Goal: Transaction & Acquisition: Subscribe to service/newsletter

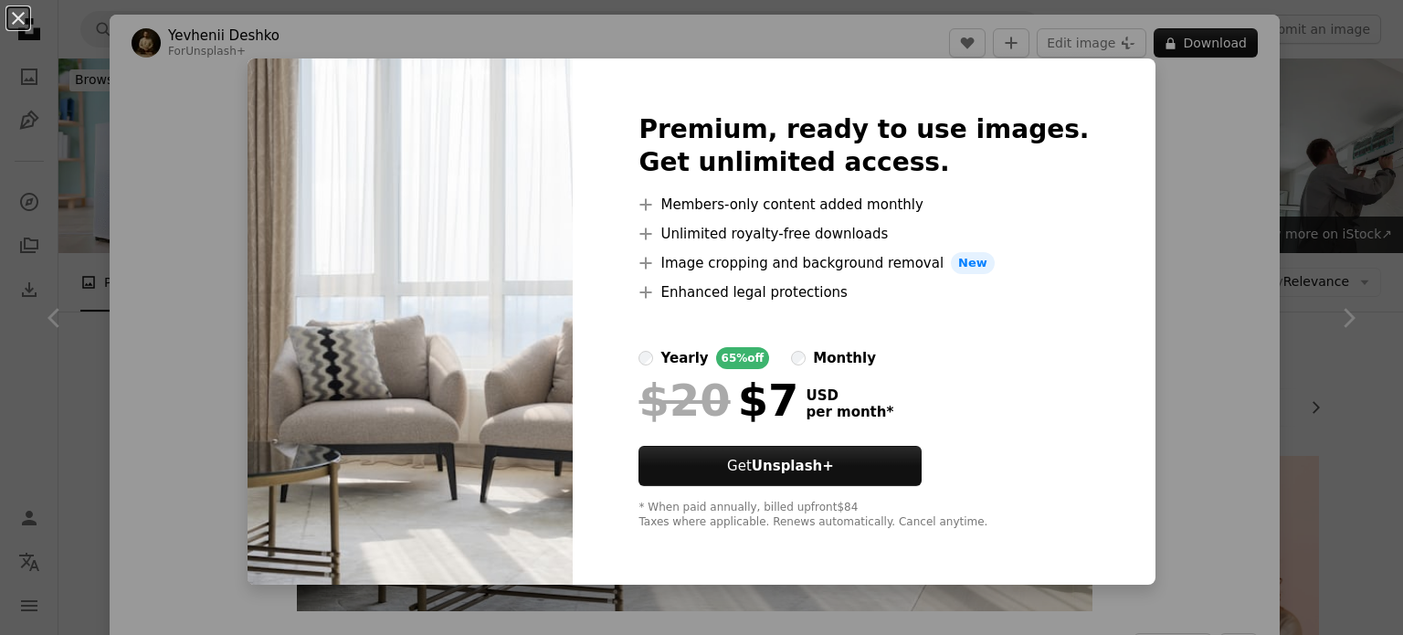
scroll to position [1449, 0]
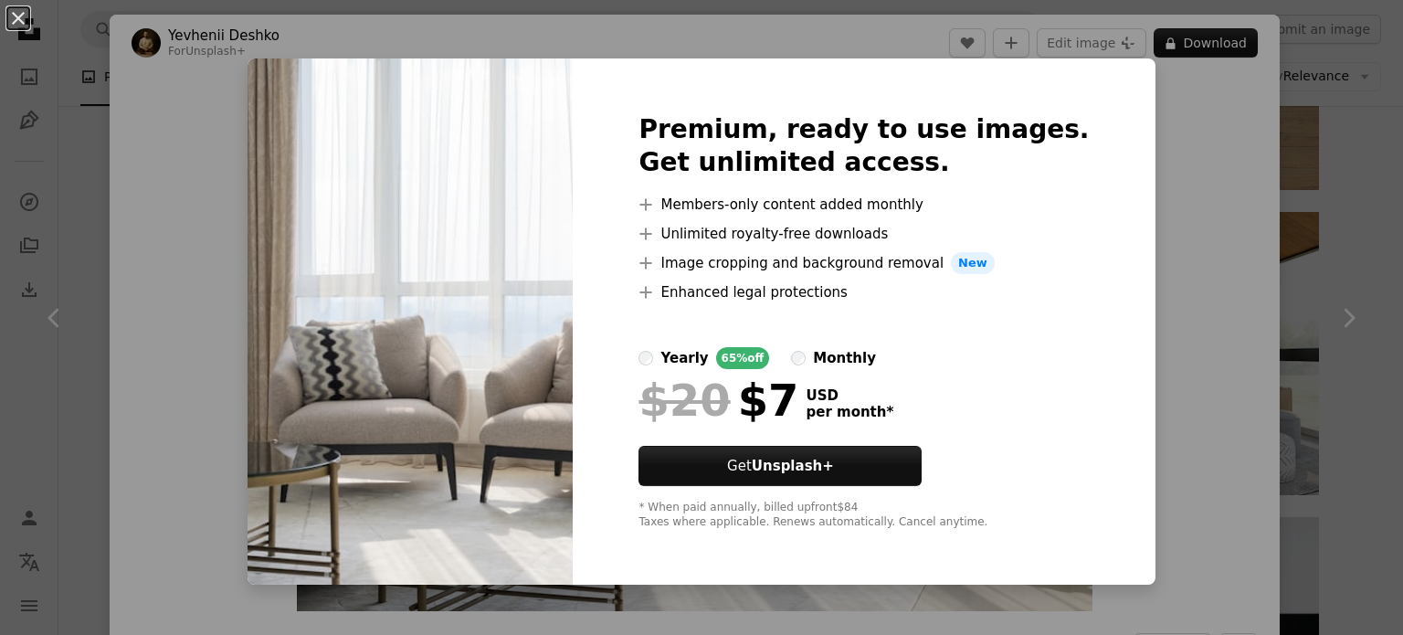
click at [1189, 226] on div "An X shape Premium, ready to use images. Get unlimited access. A plus sign Memb…" at bounding box center [701, 317] width 1403 height 635
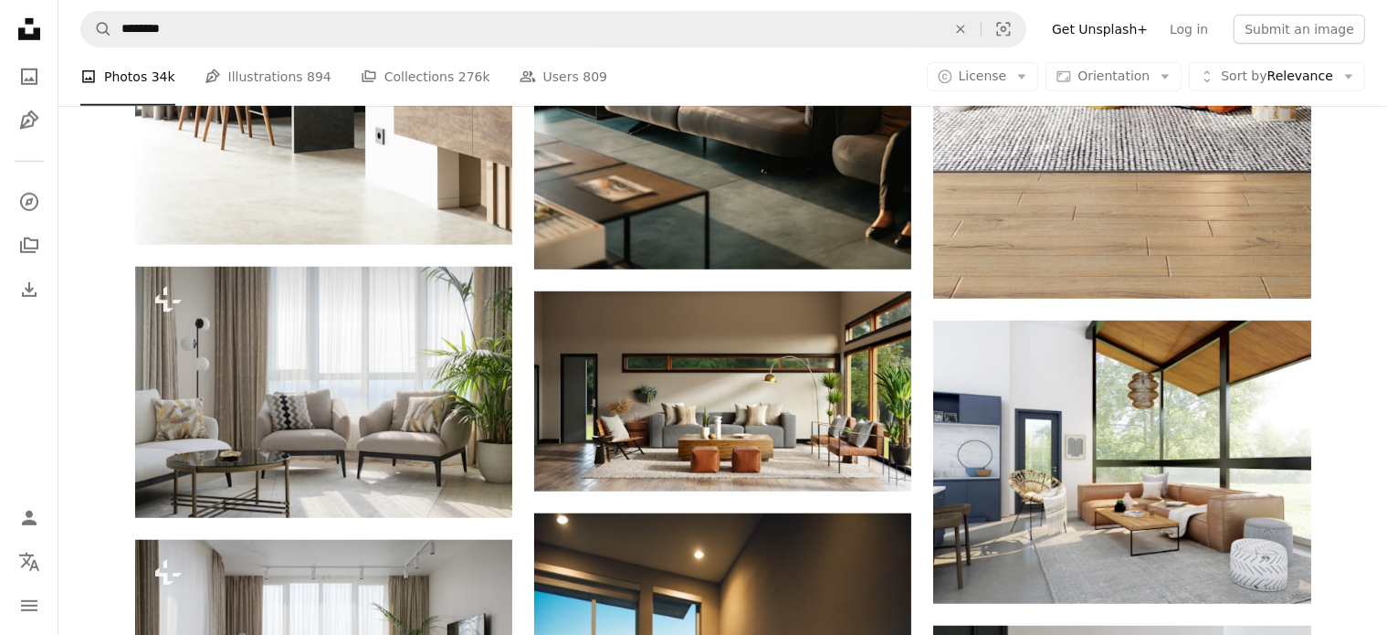
scroll to position [1341, 0]
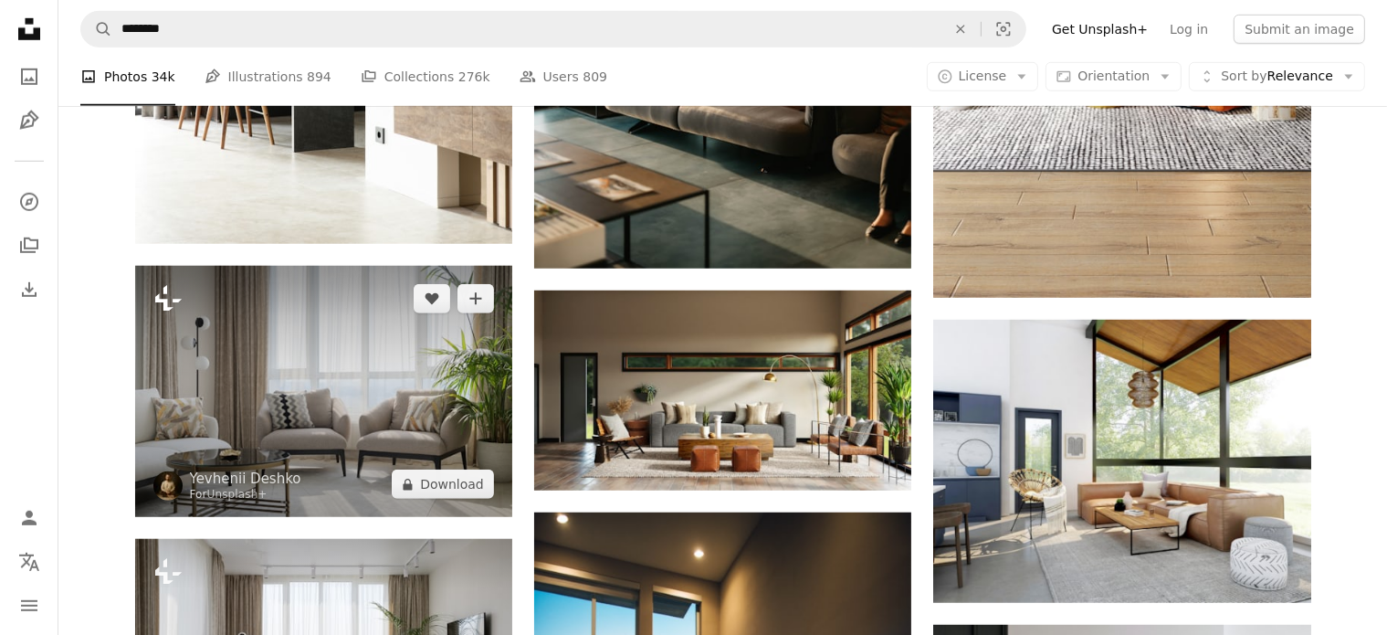
click at [163, 295] on icon "Plus sign for Unsplash+" at bounding box center [167, 298] width 29 height 29
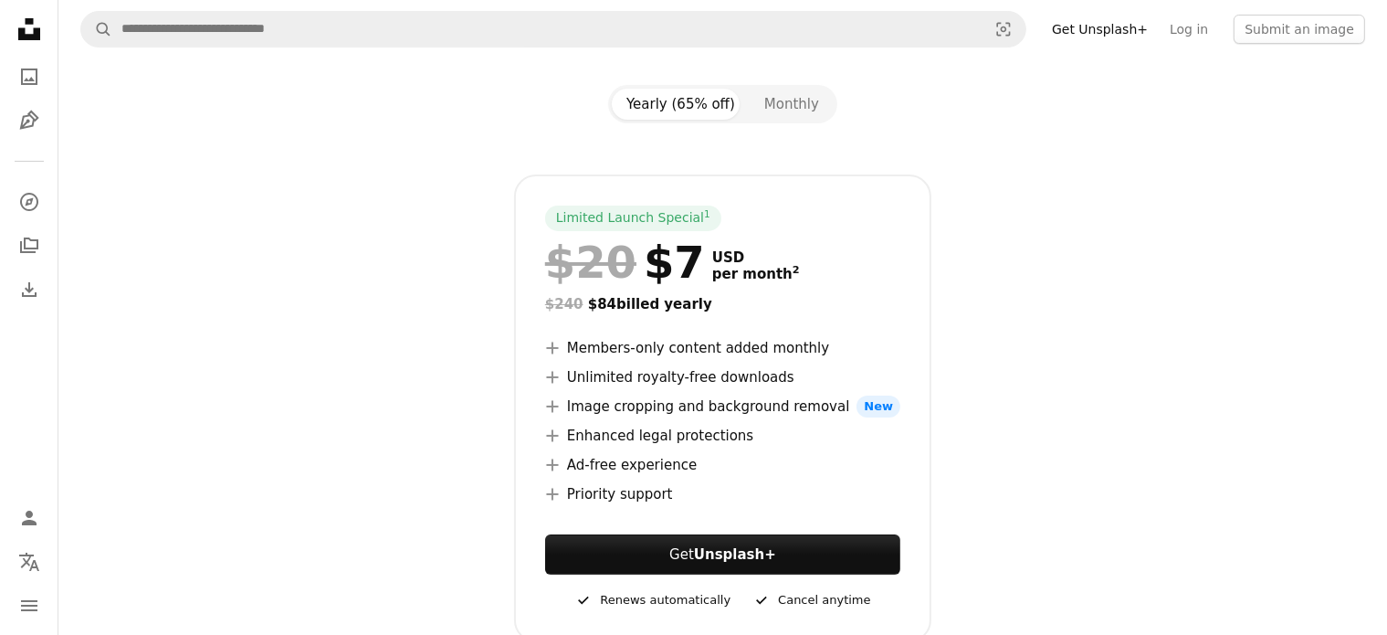
scroll to position [68, 0]
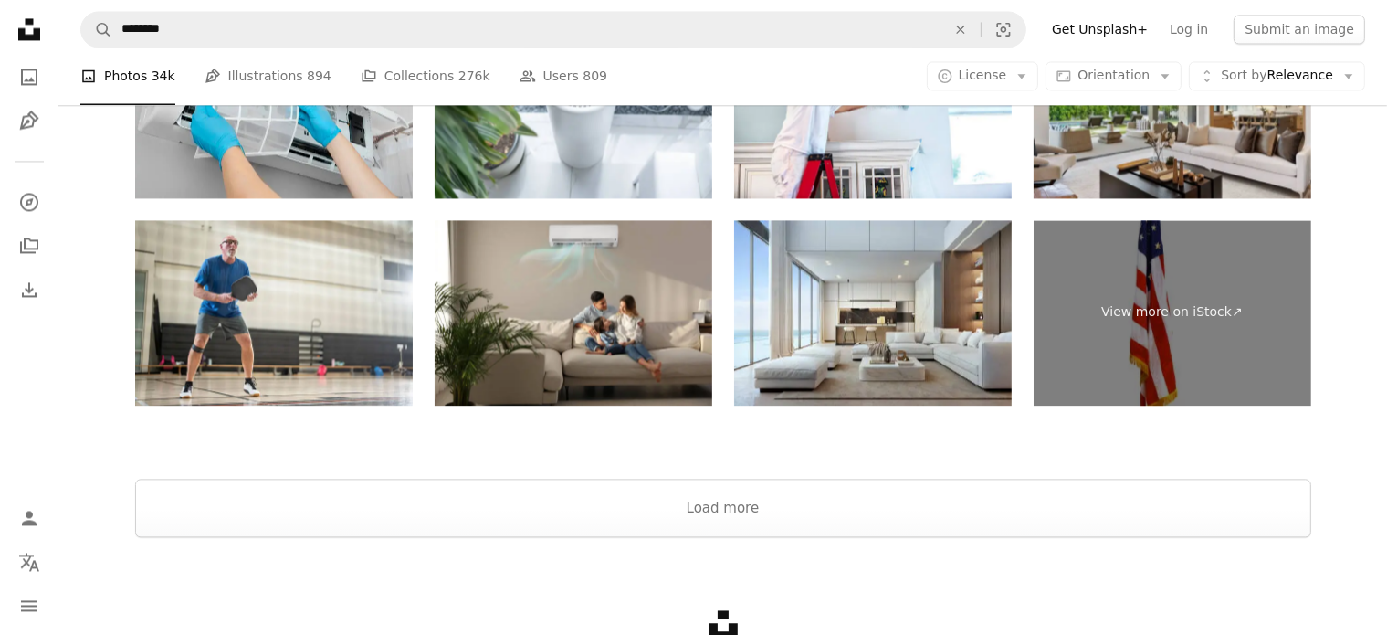
scroll to position [3934, 0]
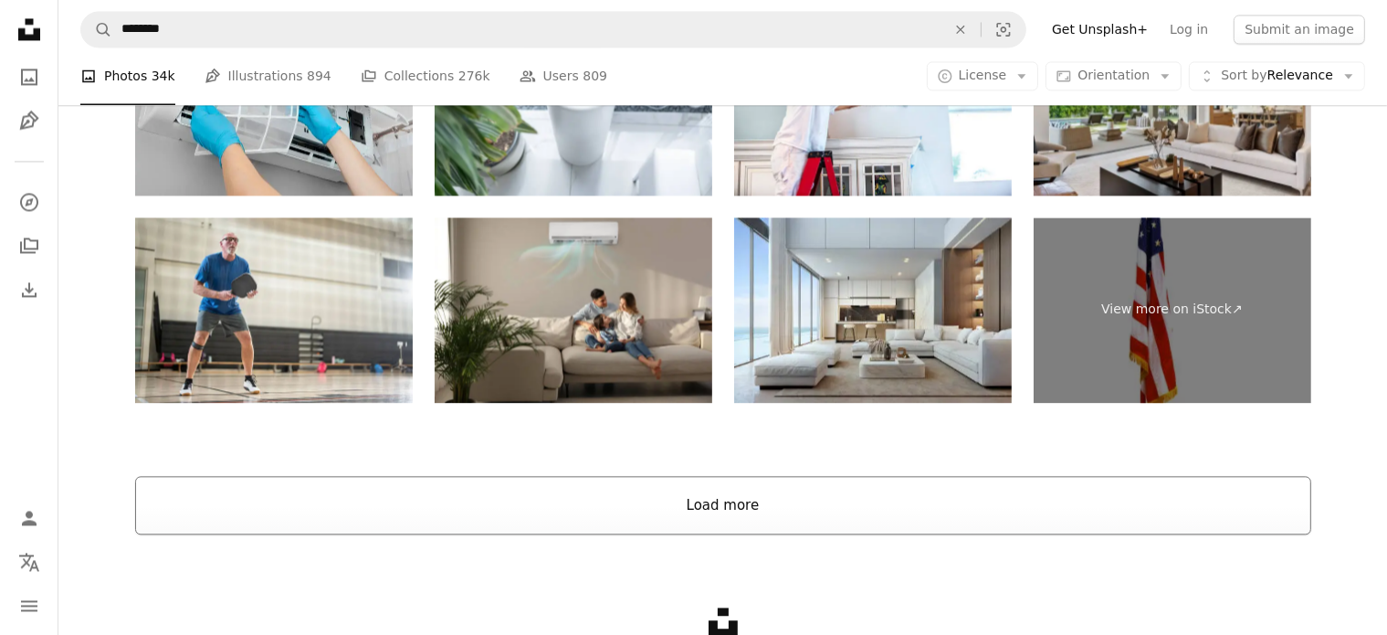
click at [1101, 500] on button "Load more" at bounding box center [723, 505] width 1176 height 58
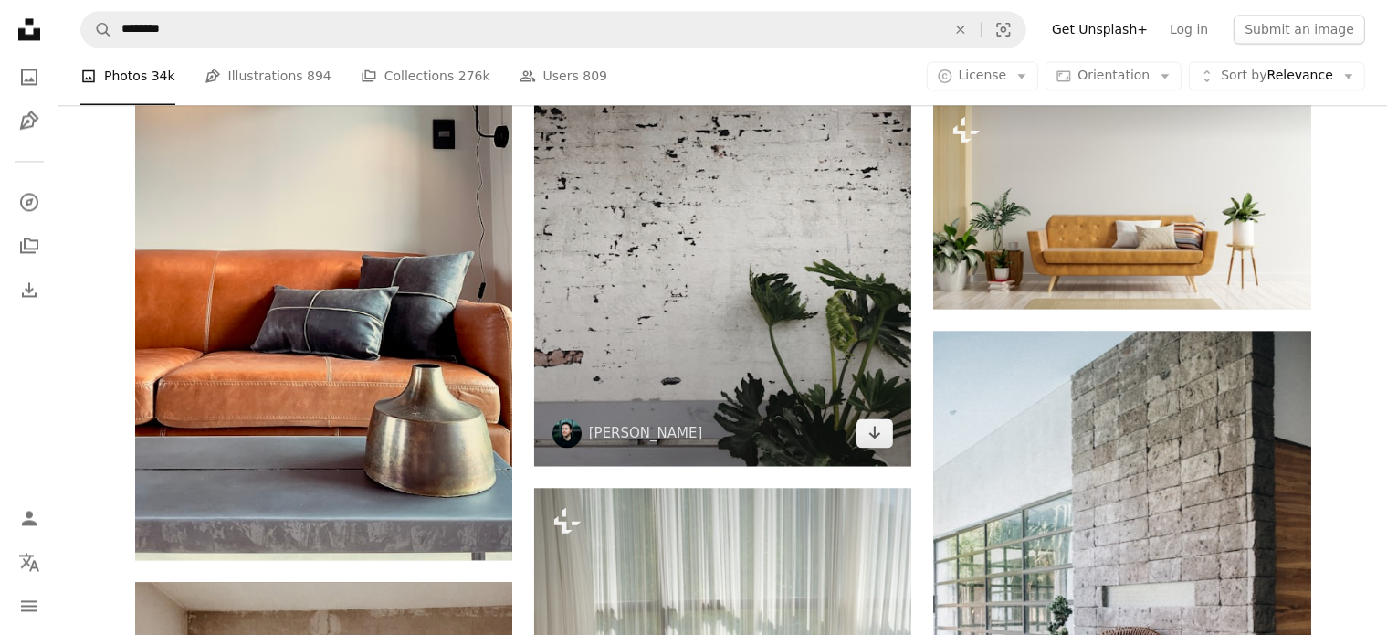
scroll to position [52534, 0]
